Goal: Register for event/course

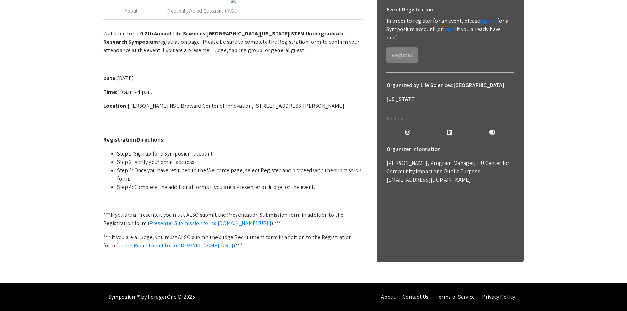
scroll to position [182, 0]
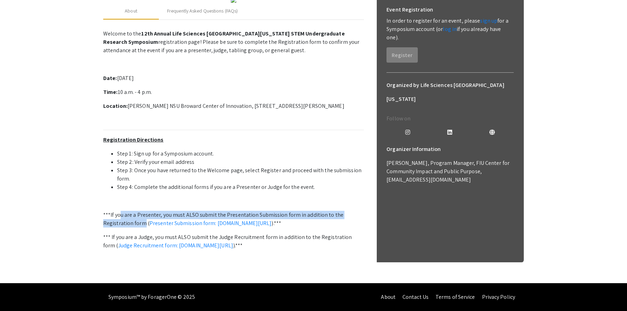
drag, startPoint x: 119, startPoint y: 206, endPoint x: 144, endPoint y: 214, distance: 26.5
click at [144, 214] on p "***If you are a Presenter, you must ALSO submit the Presentation Submission for…" at bounding box center [233, 219] width 261 height 17
click at [259, 219] on link "Presenter Submission form: [DOMAIN_NAME][URL]" at bounding box center [210, 222] width 122 height 7
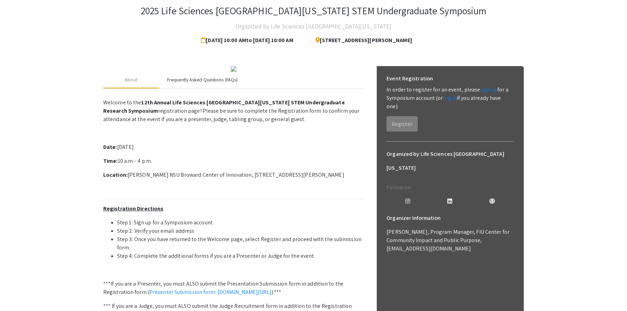
click at [205, 88] on div "Frequently Asked Questions (FAQs)" at bounding box center [202, 80] width 87 height 17
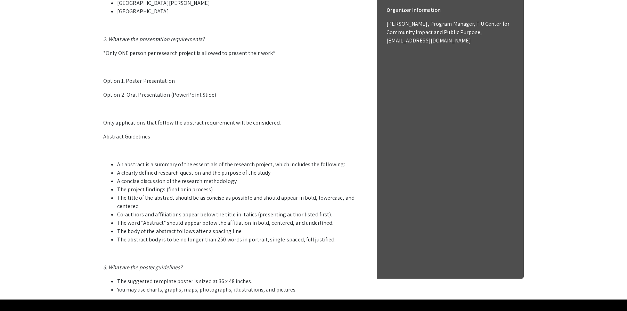
scroll to position [253, 0]
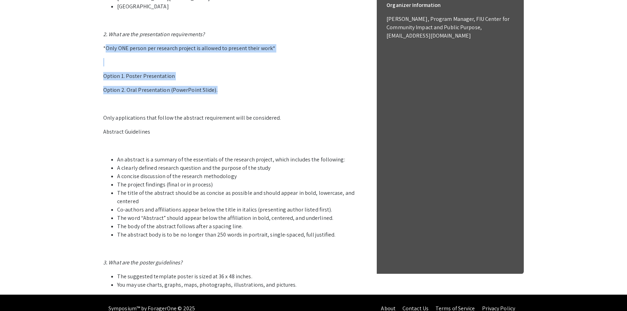
drag, startPoint x: 106, startPoint y: 112, endPoint x: 258, endPoint y: 149, distance: 156.3
click at [258, 149] on p "1. Who can participate in the LSSF STEM Undergraduate Research Symposium? Stude…" at bounding box center [233, 86] width 261 height 406
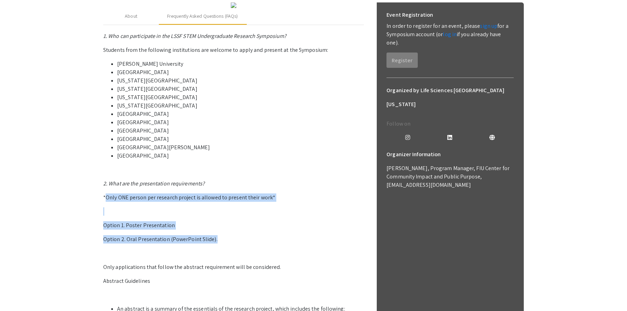
scroll to position [106, 0]
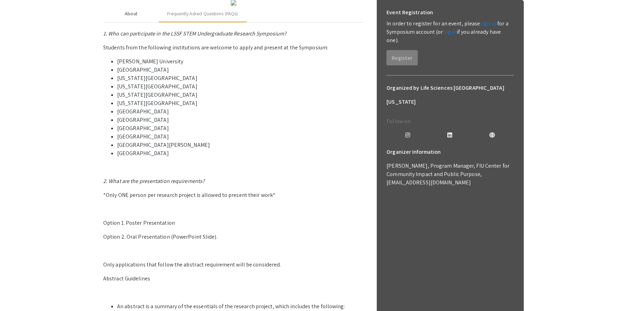
click at [134, 17] on div "About" at bounding box center [131, 13] width 13 height 7
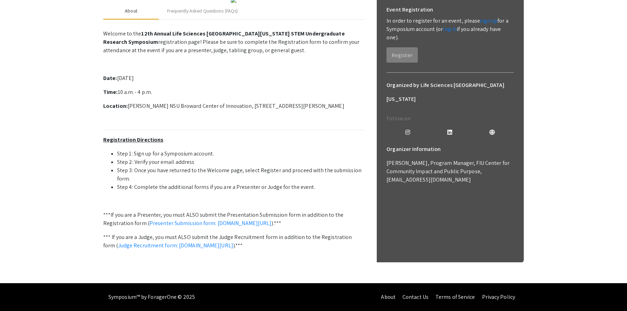
scroll to position [5, 0]
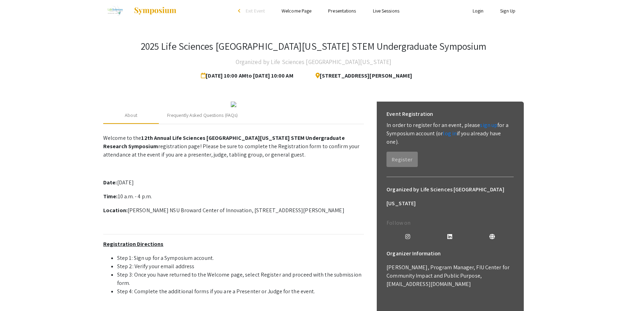
click at [341, 11] on link "Presentations" at bounding box center [342, 11] width 28 height 6
click at [342, 10] on link "Presentations" at bounding box center [342, 11] width 28 height 6
click at [391, 11] on link "Live Sessions" at bounding box center [386, 11] width 26 height 6
click at [324, 13] on li "Presentations" at bounding box center [342, 11] width 44 height 8
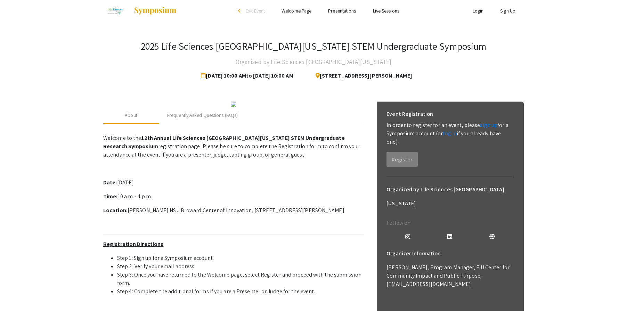
click at [291, 10] on link "Welcome Page" at bounding box center [296, 11] width 30 height 6
click at [248, 12] on span "Exit Event" at bounding box center [255, 11] width 19 height 6
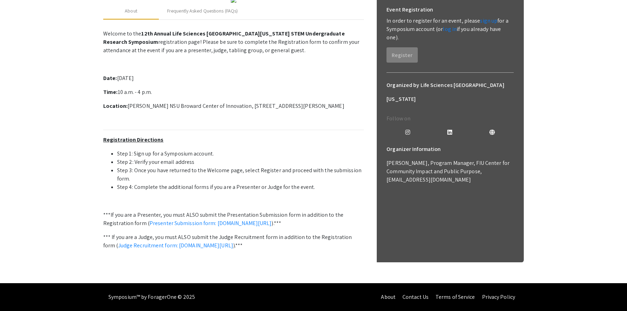
scroll to position [182, 0]
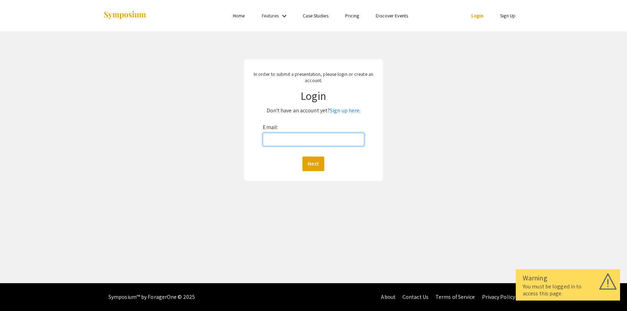
click at [278, 133] on input "Email:" at bounding box center [313, 139] width 101 height 13
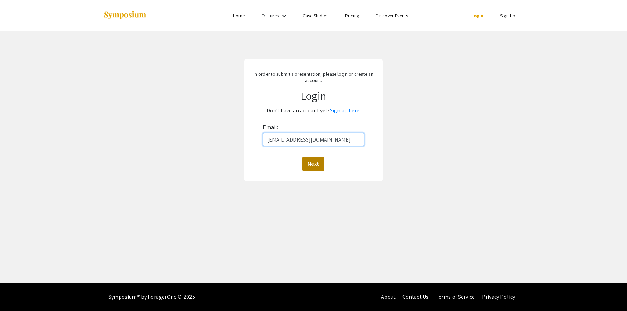
type input "[EMAIL_ADDRESS][DOMAIN_NAME]"
click at [314, 164] on button "Next" at bounding box center [313, 163] width 22 height 15
